Goal: Task Accomplishment & Management: Manage account settings

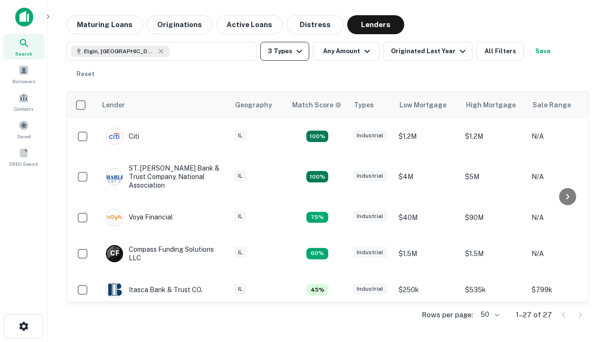
click at [284, 51] on button "3 Types" at bounding box center [284, 51] width 49 height 19
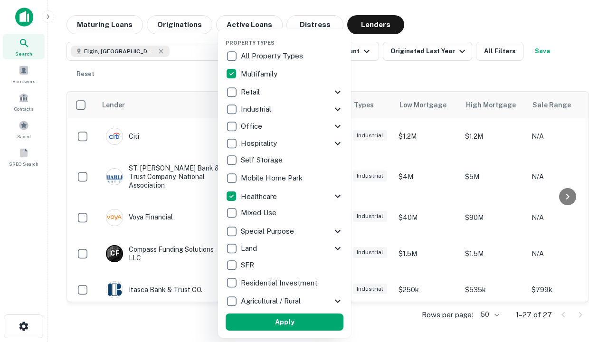
click at [284, 322] on button "Apply" at bounding box center [284, 321] width 118 height 17
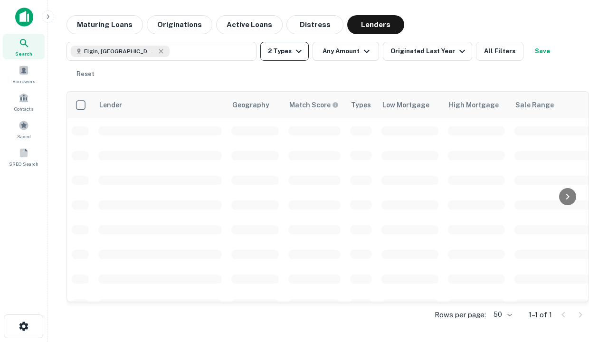
click at [284, 51] on button "2 Types" at bounding box center [284, 51] width 48 height 19
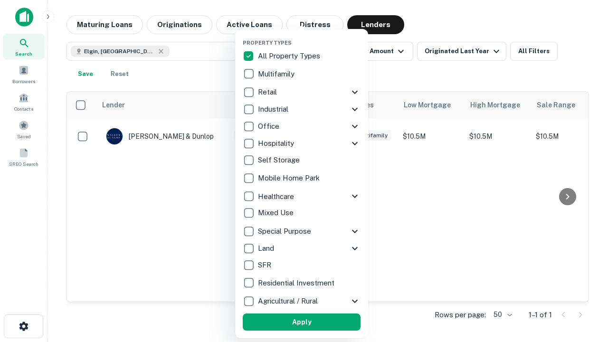
click at [301, 322] on button "Apply" at bounding box center [302, 321] width 118 height 17
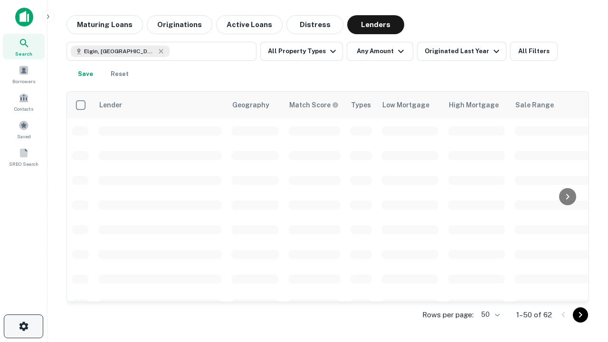
click at [23, 326] on icon "button" at bounding box center [23, 325] width 11 height 11
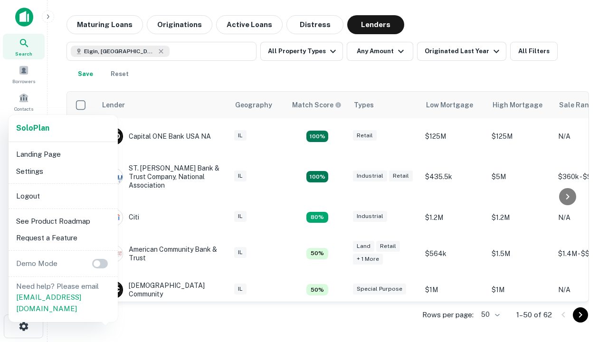
click at [63, 196] on li "Logout" at bounding box center [63, 196] width 102 height 17
